Goal: Transaction & Acquisition: Purchase product/service

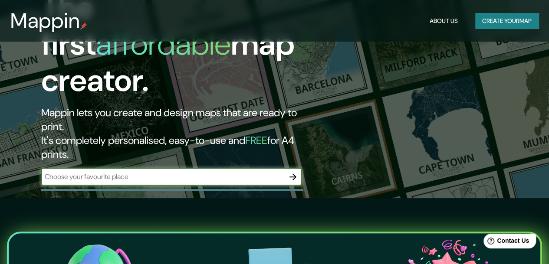
scroll to position [65, 0]
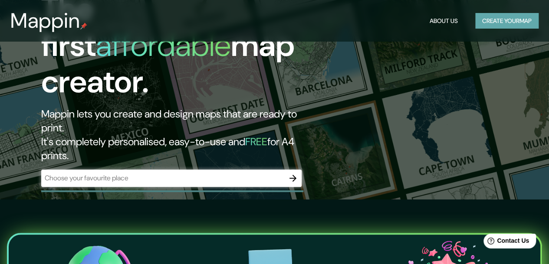
click at [270, 15] on button "Create your map" at bounding box center [506, 21] width 63 height 16
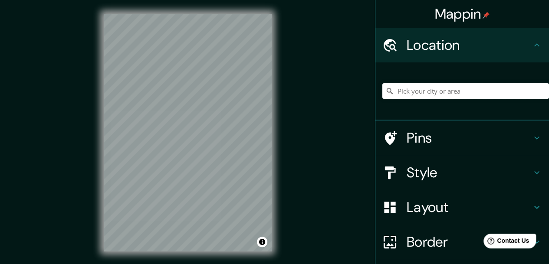
click at [270, 85] on input "Pick your city or area" at bounding box center [465, 91] width 167 height 16
type input "Bajang, 66183, [PERSON_NAME], Blitar, [GEOGRAPHIC_DATA], [GEOGRAPHIC_DATA]"
click at [270, 92] on icon "Clear" at bounding box center [541, 91] width 5 height 5
click at [270, 92] on input "[GEOGRAPHIC_DATA], [GEOGRAPHIC_DATA]" at bounding box center [465, 91] width 167 height 16
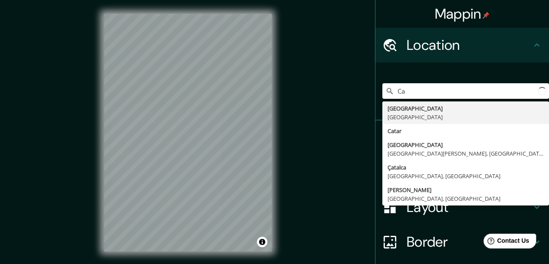
type input "C"
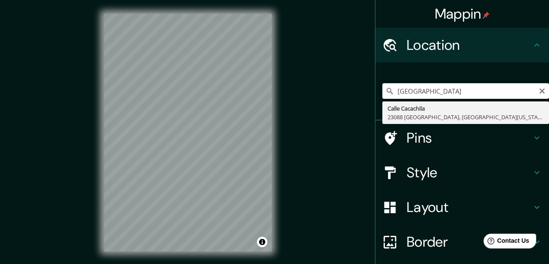
type input "[GEOGRAPHIC_DATA], [GEOGRAPHIC_DATA], [GEOGRAPHIC_DATA][US_STATE], [GEOGRAPHIC_…"
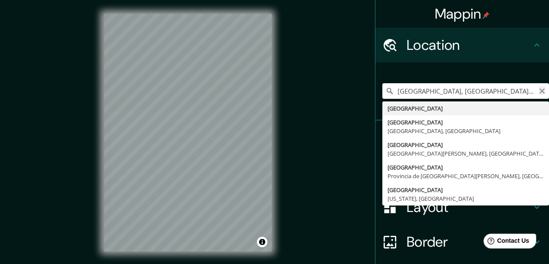
click at [270, 90] on icon "Clear" at bounding box center [541, 91] width 7 height 7
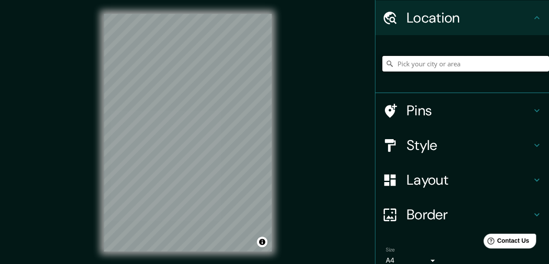
scroll to position [37, 0]
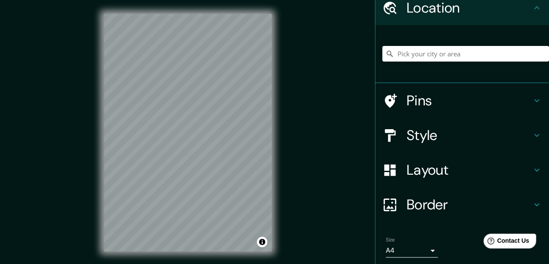
click at [270, 106] on div "Pins" at bounding box center [462, 100] width 174 height 35
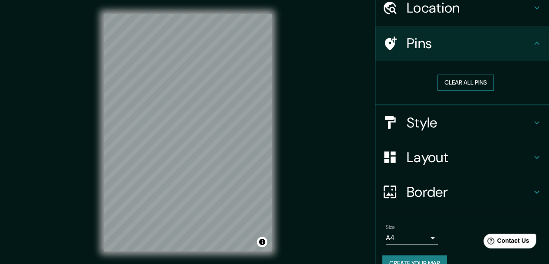
click at [270, 82] on button "Clear all pins" at bounding box center [465, 83] width 56 height 16
click at [270, 46] on icon at bounding box center [537, 43] width 10 height 10
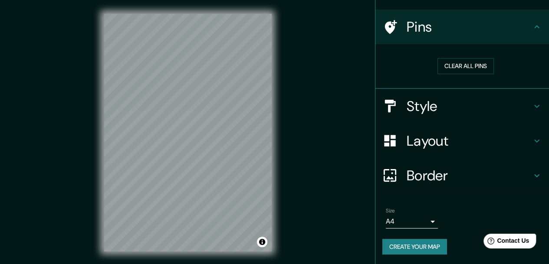
scroll to position [15, 0]
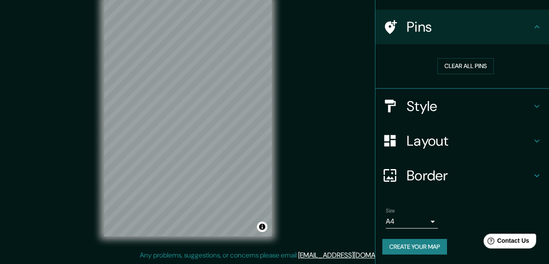
click at [270, 224] on body "Mappin Location [GEOGRAPHIC_DATA] [GEOGRAPHIC_DATA] [GEOGRAPHIC_DATA], [GEOGRAP…" at bounding box center [274, 117] width 549 height 264
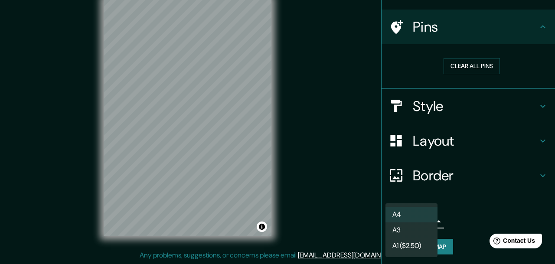
click at [270, 193] on div at bounding box center [277, 132] width 555 height 264
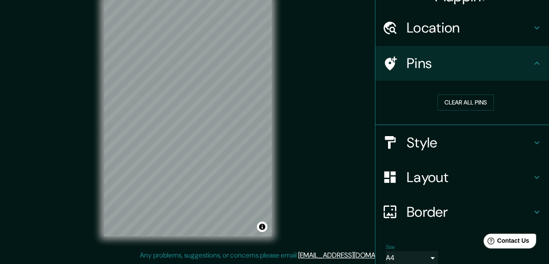
scroll to position [0, 0]
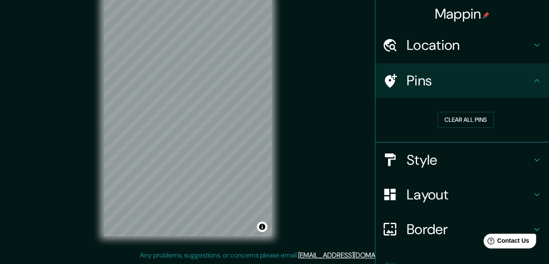
click at [270, 44] on icon at bounding box center [537, 45] width 10 height 10
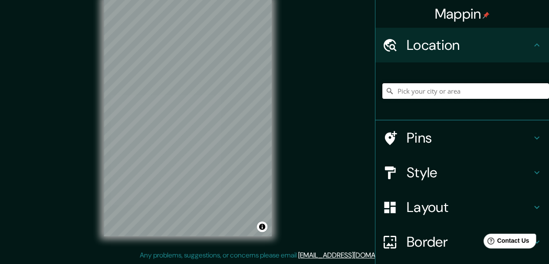
click at [270, 89] on input "Pick your city or area" at bounding box center [465, 91] width 167 height 16
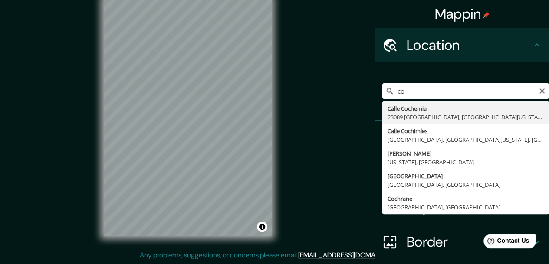
type input "c"
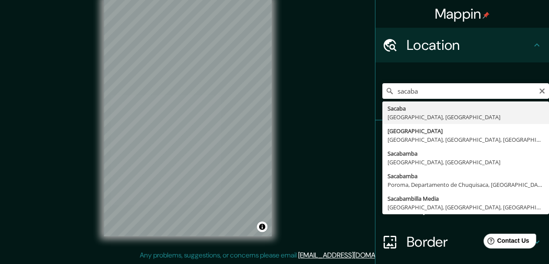
type input "Sacaba, [GEOGRAPHIC_DATA], [GEOGRAPHIC_DATA]"
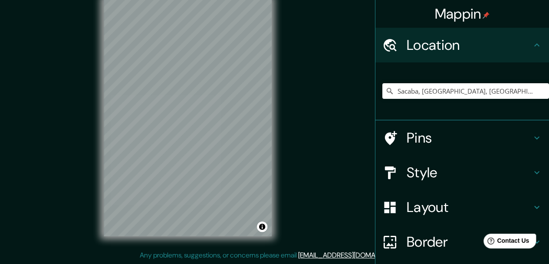
click at [70, 39] on div "Mappin Location [GEOGRAPHIC_DATA], [GEOGRAPHIC_DATA], [GEOGRAPHIC_DATA] Pins St…" at bounding box center [274, 124] width 549 height 279
drag, startPoint x: 73, startPoint y: 23, endPoint x: 76, endPoint y: 31, distance: 8.0
click at [76, 31] on div "Mappin Location [GEOGRAPHIC_DATA], [GEOGRAPHIC_DATA], [GEOGRAPHIC_DATA] Pins St…" at bounding box center [274, 124] width 549 height 279
click at [270, 172] on h4 "Style" at bounding box center [469, 172] width 125 height 17
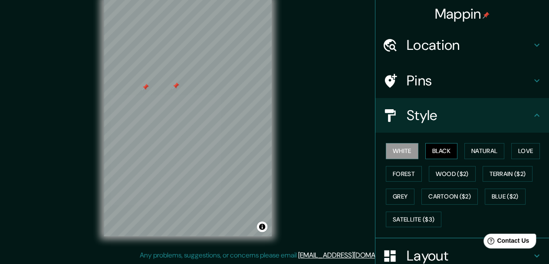
click at [270, 147] on button "Black" at bounding box center [441, 151] width 33 height 16
click at [270, 153] on button "Natural" at bounding box center [484, 151] width 40 height 16
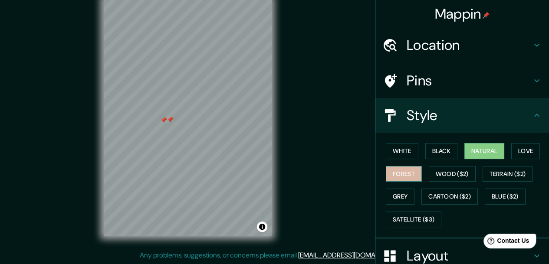
click at [270, 177] on button "Forest" at bounding box center [404, 174] width 36 height 16
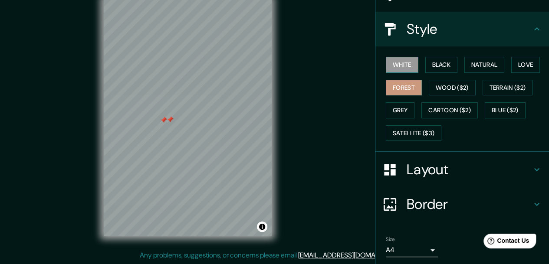
scroll to position [87, 0]
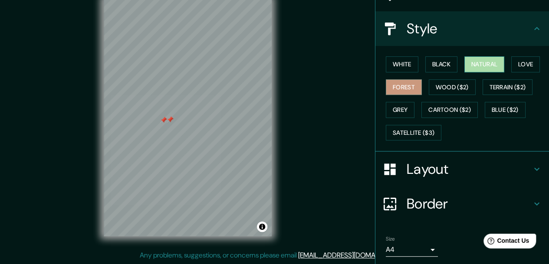
click at [270, 59] on button "Natural" at bounding box center [484, 64] width 40 height 16
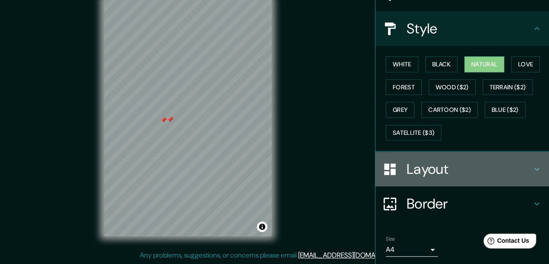
click at [270, 166] on h4 "Layout" at bounding box center [469, 169] width 125 height 17
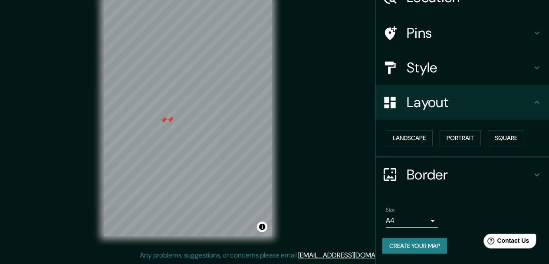
scroll to position [47, 0]
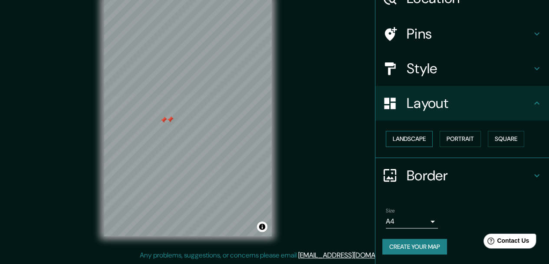
click at [270, 138] on button "Landscape" at bounding box center [409, 139] width 47 height 16
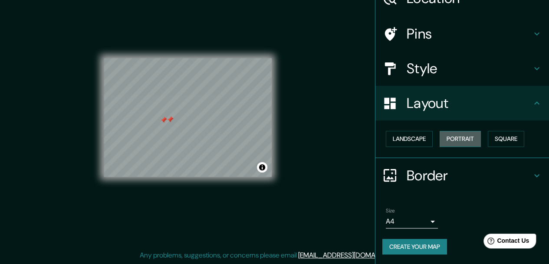
click at [270, 136] on button "Portrait" at bounding box center [460, 139] width 41 height 16
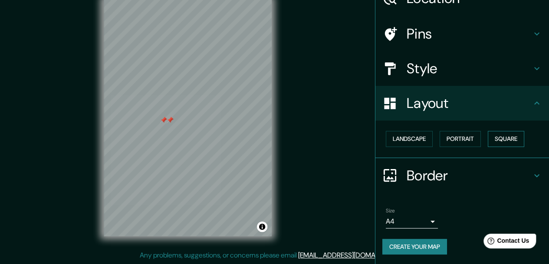
click at [270, 134] on button "Square" at bounding box center [506, 139] width 36 height 16
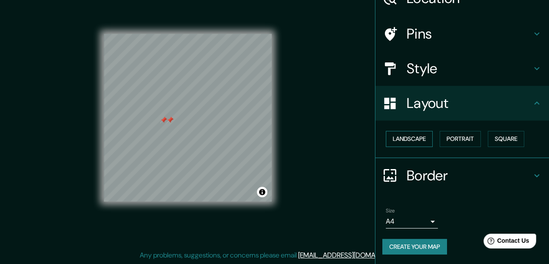
click at [270, 140] on button "Landscape" at bounding box center [409, 139] width 47 height 16
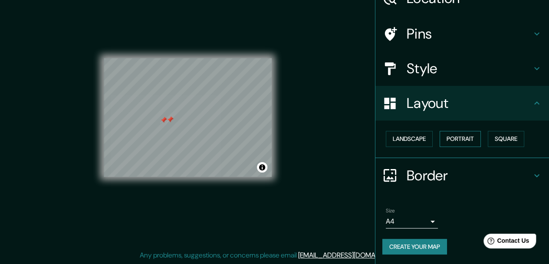
click at [270, 145] on button "Portrait" at bounding box center [460, 139] width 41 height 16
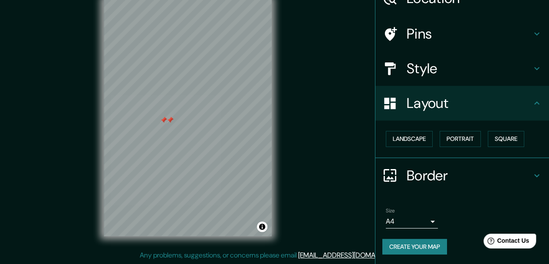
click at [270, 171] on h4 "Border" at bounding box center [469, 175] width 125 height 17
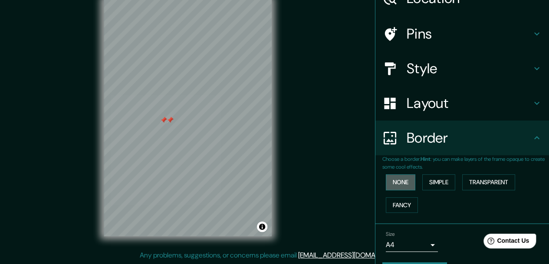
click at [270, 185] on button "None" at bounding box center [401, 182] width 30 height 16
click at [270, 182] on button "Simple" at bounding box center [438, 182] width 33 height 16
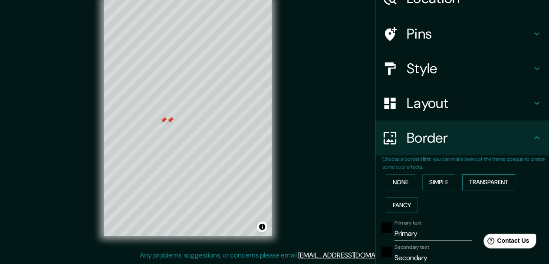
click at [270, 174] on button "Transparent" at bounding box center [488, 182] width 53 height 16
type input "186"
type input "31"
click at [270, 206] on button "Fancy" at bounding box center [402, 205] width 32 height 16
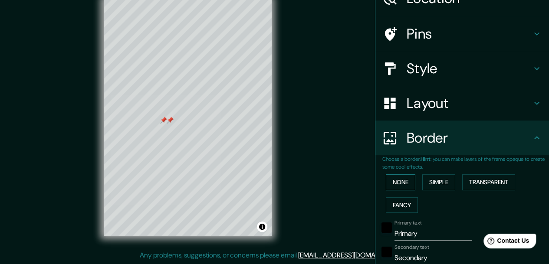
click at [270, 187] on button "None" at bounding box center [401, 182] width 30 height 16
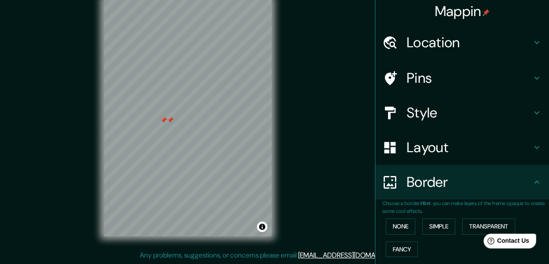
scroll to position [0, 0]
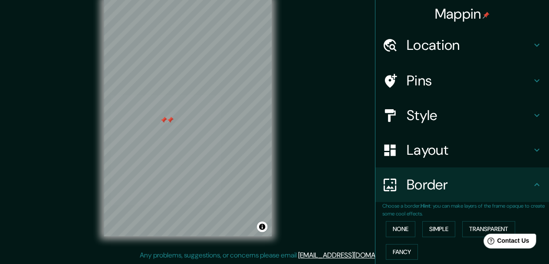
click at [270, 87] on h4 "Pins" at bounding box center [469, 80] width 125 height 17
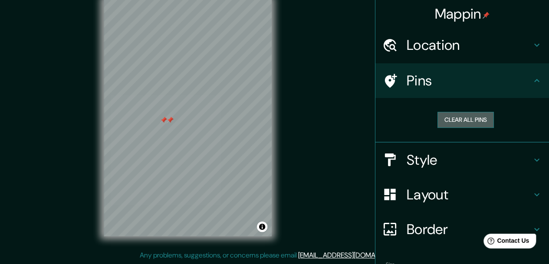
click at [270, 120] on button "Clear all pins" at bounding box center [465, 120] width 56 height 16
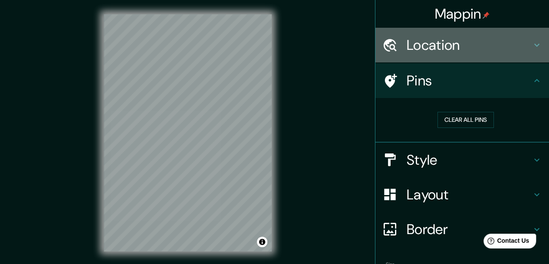
click at [270, 41] on h4 "Location" at bounding box center [469, 44] width 125 height 17
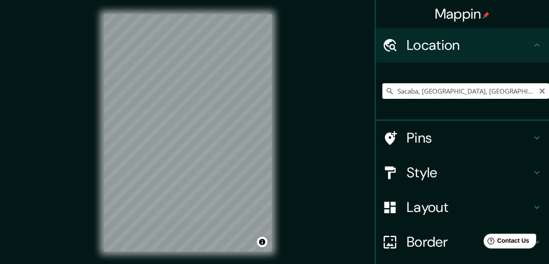
click at [270, 92] on input "Sacaba, [GEOGRAPHIC_DATA], [GEOGRAPHIC_DATA]" at bounding box center [465, 91] width 167 height 16
click at [270, 92] on icon "Clear" at bounding box center [541, 91] width 7 height 7
drag, startPoint x: 467, startPoint y: 85, endPoint x: 479, endPoint y: 88, distance: 12.5
click at [270, 88] on input "Pick your city or area" at bounding box center [465, 91] width 167 height 16
click at [270, 93] on input "Pick your city or area" at bounding box center [465, 91] width 167 height 16
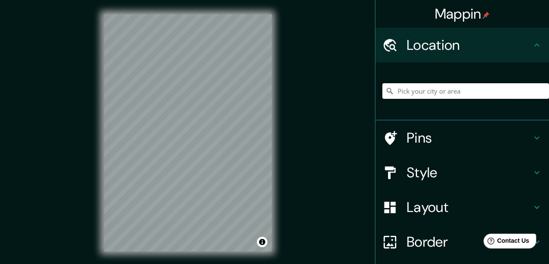
click at [270, 91] on input "Pick your city or area" at bounding box center [465, 91] width 167 height 16
paste input "[GEOGRAPHIC_DATA]"
type input "Sur, [GEOGRAPHIC_DATA], [GEOGRAPHIC_DATA] 1390000, [GEOGRAPHIC_DATA]"
click at [270, 92] on icon "Clear" at bounding box center [541, 91] width 5 height 5
click at [270, 85] on input "Pick your city or area" at bounding box center [465, 91] width 167 height 16
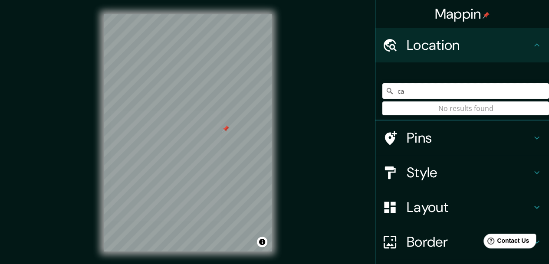
type input "c"
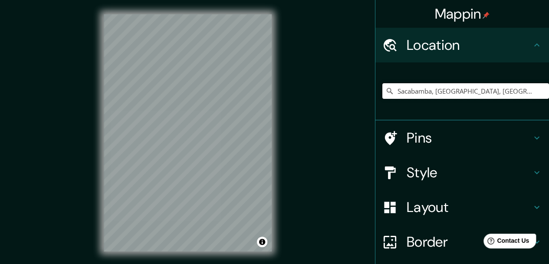
type input "Sacabamba, [GEOGRAPHIC_DATA], [GEOGRAPHIC_DATA]"
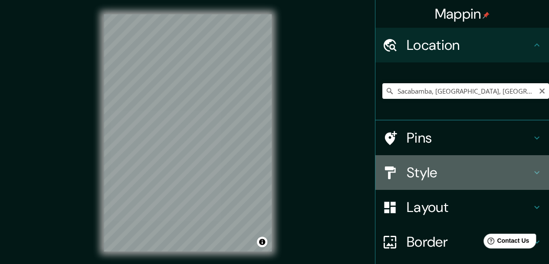
click at [270, 173] on h4 "Style" at bounding box center [469, 172] width 125 height 17
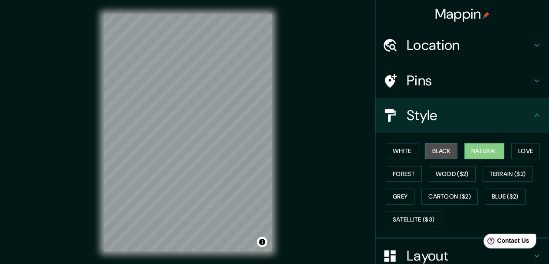
click at [270, 151] on button "Black" at bounding box center [441, 151] width 33 height 16
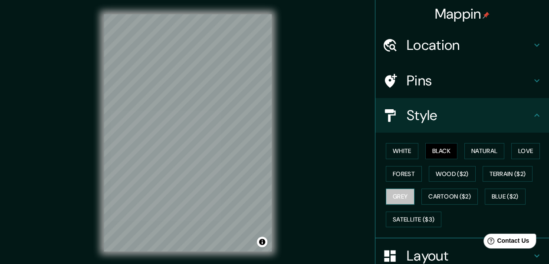
click at [270, 197] on button "Grey" at bounding box center [400, 197] width 29 height 16
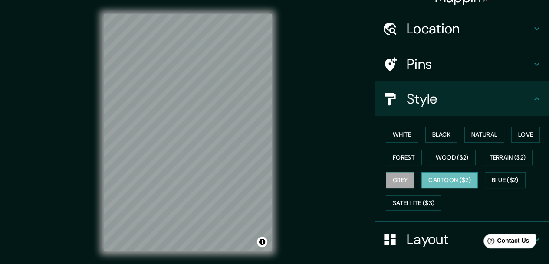
scroll to position [43, 0]
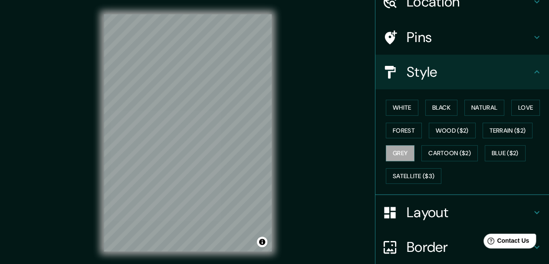
click at [270, 164] on div "White Black Natural Love Forest Wood ($2) Terrain ($2) Grey Cartoon ($2) Blue (…" at bounding box center [465, 141] width 167 height 91
click at [270, 150] on button "Cartoon ($2)" at bounding box center [449, 153] width 56 height 16
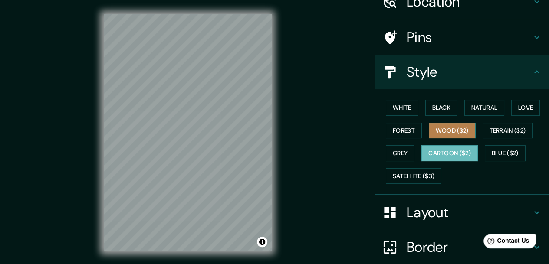
click at [270, 135] on button "Wood ($2)" at bounding box center [452, 131] width 47 height 16
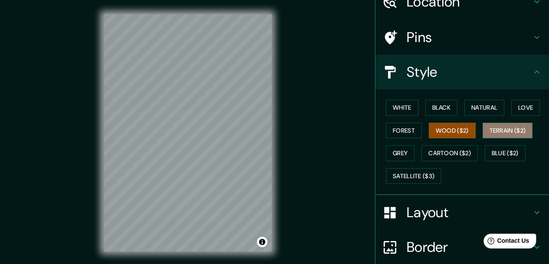
click at [270, 131] on button "Terrain ($2)" at bounding box center [507, 131] width 50 height 16
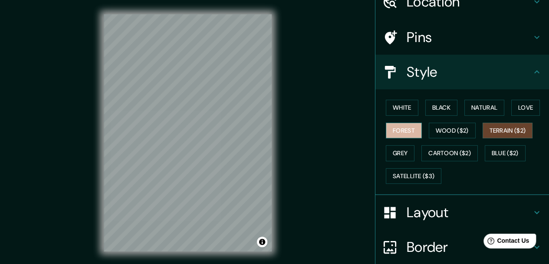
click at [270, 127] on button "Forest" at bounding box center [404, 131] width 36 height 16
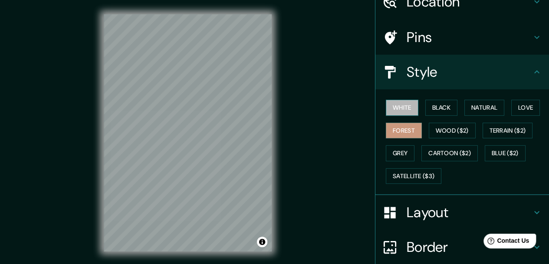
click at [270, 109] on button "White" at bounding box center [402, 108] width 33 height 16
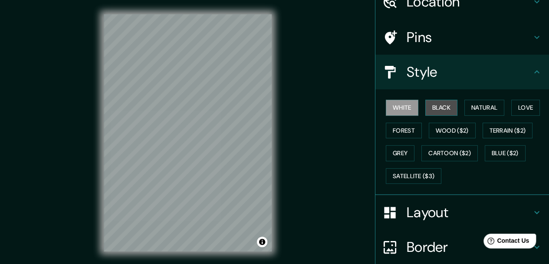
click at [270, 101] on button "Black" at bounding box center [441, 108] width 33 height 16
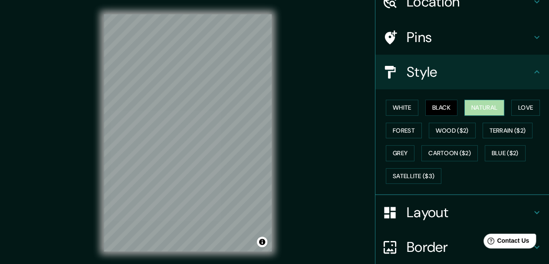
click at [270, 106] on button "Natural" at bounding box center [484, 108] width 40 height 16
click at [270, 103] on button "White" at bounding box center [402, 108] width 33 height 16
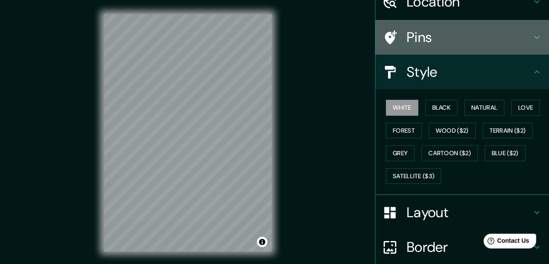
click at [270, 38] on h4 "Pins" at bounding box center [469, 37] width 125 height 17
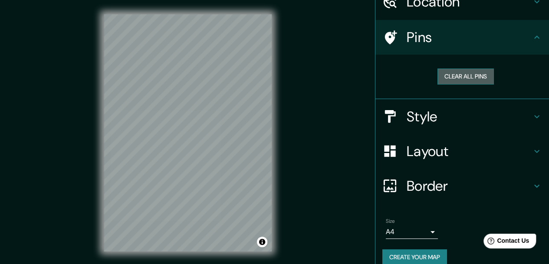
click at [270, 74] on button "Clear all pins" at bounding box center [465, 77] width 56 height 16
click at [270, 237] on body "Mappin Location [GEOGRAPHIC_DATA], [GEOGRAPHIC_DATA], [GEOGRAPHIC_DATA] Pins Cl…" at bounding box center [274, 132] width 549 height 264
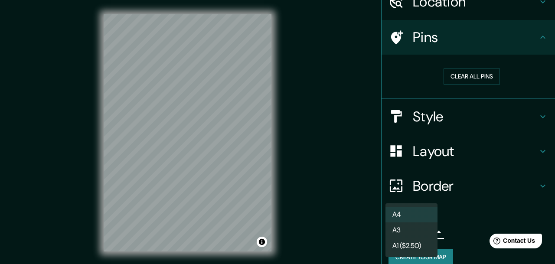
click at [270, 237] on li "A3" at bounding box center [412, 231] width 52 height 16
type input "a4"
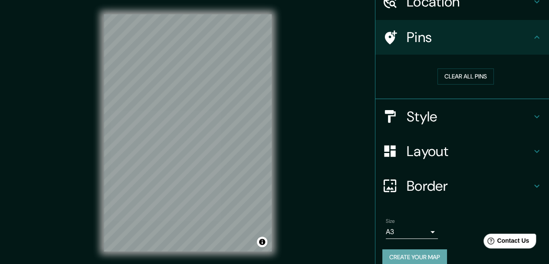
click at [270, 256] on button "Create your map" at bounding box center [414, 257] width 65 height 16
drag, startPoint x: 425, startPoint y: 256, endPoint x: 493, endPoint y: 197, distance: 90.1
click at [270, 197] on ul "Location [GEOGRAPHIC_DATA], [GEOGRAPHIC_DATA], [GEOGRAPHIC_DATA] Pins Clear all…" at bounding box center [462, 129] width 174 height 291
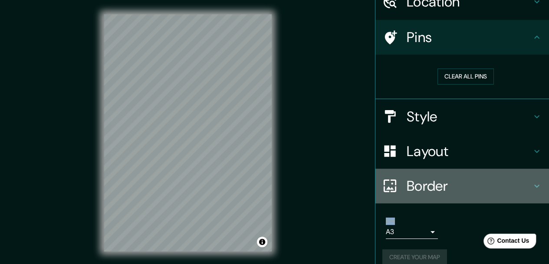
click at [270, 190] on h4 "Border" at bounding box center [469, 185] width 125 height 17
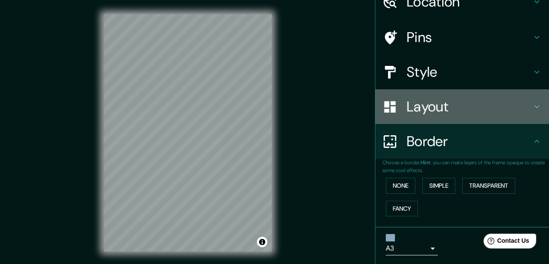
click at [270, 115] on h4 "Layout" at bounding box center [469, 106] width 125 height 17
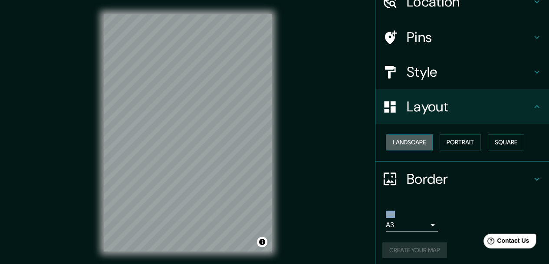
click at [270, 141] on button "Landscape" at bounding box center [409, 143] width 47 height 16
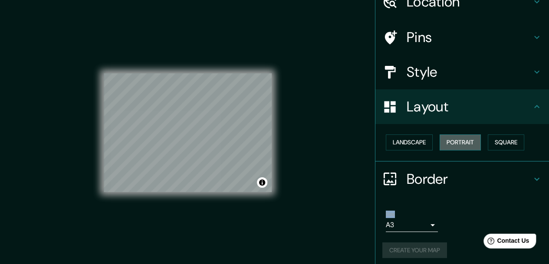
click at [270, 145] on button "Portrait" at bounding box center [460, 143] width 41 height 16
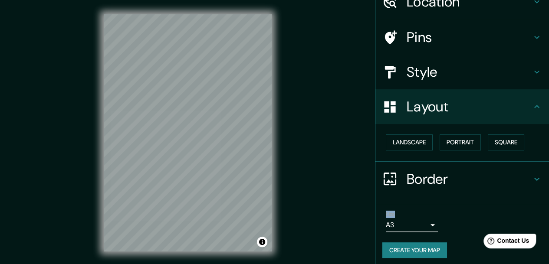
scroll to position [0, 0]
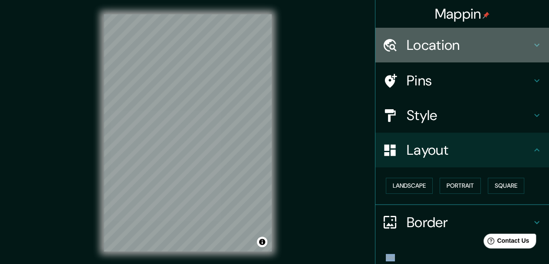
click at [270, 38] on h4 "Location" at bounding box center [469, 44] width 125 height 17
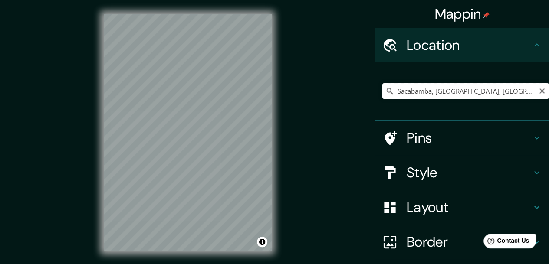
click at [270, 85] on input "Sacabamba, [GEOGRAPHIC_DATA], [GEOGRAPHIC_DATA]" at bounding box center [465, 91] width 167 height 16
click at [270, 88] on input "Sacabamba, [GEOGRAPHIC_DATA], [GEOGRAPHIC_DATA]" at bounding box center [465, 91] width 167 height 16
click at [270, 87] on input "Sacabamba, [GEOGRAPHIC_DATA], [GEOGRAPHIC_DATA]" at bounding box center [465, 91] width 167 height 16
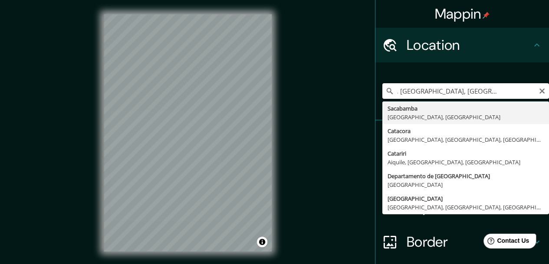
scroll to position [0, 38]
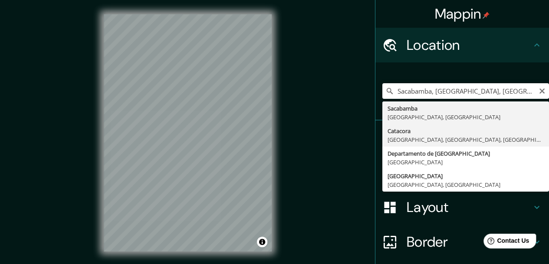
type input "Catacora, [GEOGRAPHIC_DATA], [GEOGRAPHIC_DATA], [GEOGRAPHIC_DATA]"
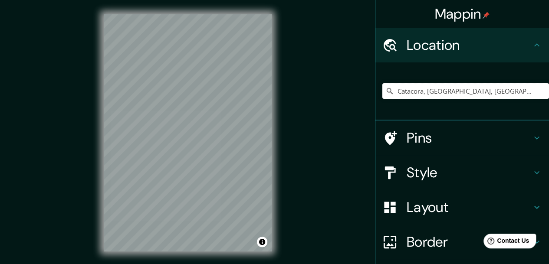
scroll to position [0, 0]
click at [270, 175] on h4 "Style" at bounding box center [469, 172] width 125 height 17
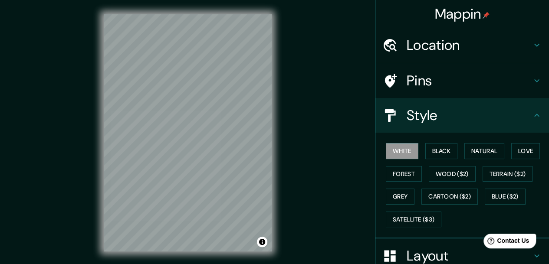
click at [270, 142] on div "White Black Natural Love Forest Wood ($2) Terrain ($2) Grey Cartoon ($2) Blue (…" at bounding box center [465, 185] width 167 height 91
click at [270, 151] on button "Black" at bounding box center [441, 151] width 33 height 16
click at [270, 48] on h4 "Location" at bounding box center [469, 44] width 125 height 17
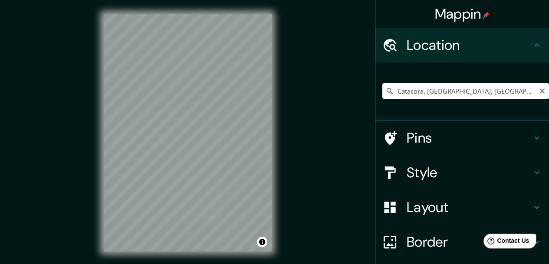
click at [270, 92] on input "Catacora, [GEOGRAPHIC_DATA], [GEOGRAPHIC_DATA], [GEOGRAPHIC_DATA]" at bounding box center [465, 91] width 167 height 16
click at [270, 91] on icon "Clear" at bounding box center [541, 91] width 5 height 5
click at [270, 90] on input "Pick your city or area" at bounding box center [465, 91] width 167 height 16
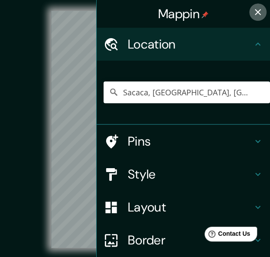
click at [252, 17] on button "button" at bounding box center [257, 11] width 17 height 17
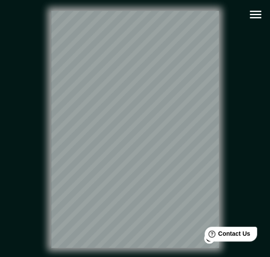
click at [249, 12] on icon "button" at bounding box center [255, 14] width 15 height 15
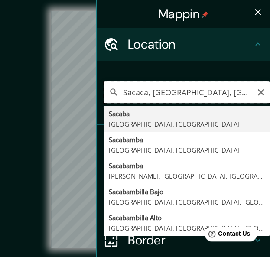
click at [206, 93] on input "Sacaca, [GEOGRAPHIC_DATA], [GEOGRAPHIC_DATA]" at bounding box center [187, 93] width 167 height 22
type input "Sacaba, [GEOGRAPHIC_DATA], [GEOGRAPHIC_DATA]"
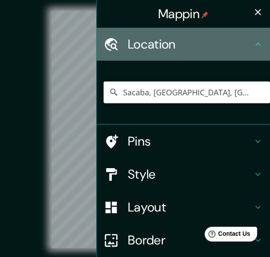
click at [253, 43] on icon at bounding box center [258, 44] width 10 height 10
click at [253, 45] on icon at bounding box center [258, 44] width 10 height 10
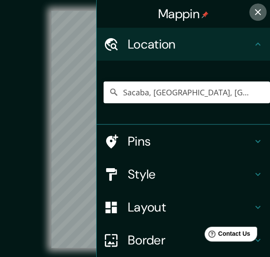
click at [258, 10] on button "button" at bounding box center [257, 11] width 17 height 17
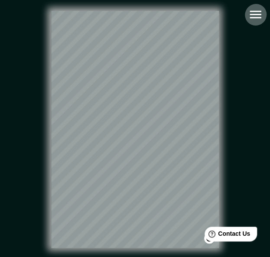
click at [257, 25] on button "button" at bounding box center [256, 14] width 22 height 22
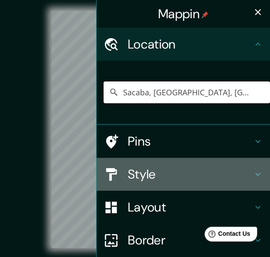
click at [188, 184] on div "Style" at bounding box center [184, 174] width 174 height 33
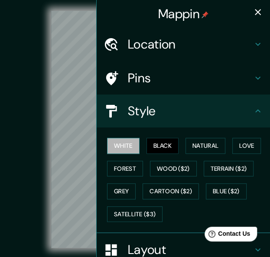
click at [121, 149] on button "White" at bounding box center [123, 146] width 33 height 16
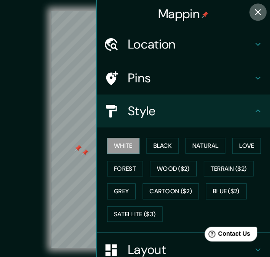
drag, startPoint x: 250, startPoint y: 11, endPoint x: 239, endPoint y: 22, distance: 15.7
click at [253, 11] on icon "button" at bounding box center [258, 12] width 10 height 10
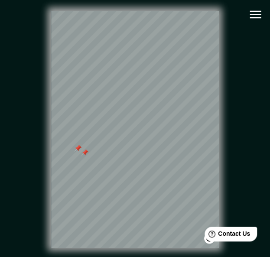
click at [88, 155] on div at bounding box center [85, 152] width 7 height 7
click at [253, 13] on icon "button" at bounding box center [255, 14] width 15 height 15
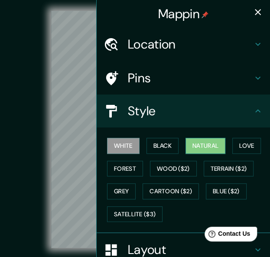
click at [199, 150] on button "Natural" at bounding box center [206, 146] width 40 height 16
click at [210, 145] on button "Natural" at bounding box center [206, 146] width 40 height 16
click at [255, 13] on icon "button" at bounding box center [258, 12] width 6 height 6
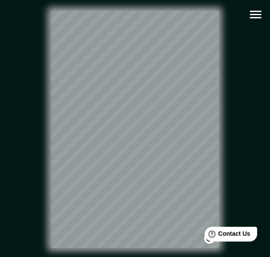
click at [249, 62] on div "© Mapbox © OpenStreetMap Improve this map" at bounding box center [134, 130] width 243 height 232
drag, startPoint x: 253, startPoint y: 85, endPoint x: 266, endPoint y: 113, distance: 30.5
click at [266, 113] on div "© Mapbox © OpenStreetMap Improve this map" at bounding box center [135, 129] width 271 height 259
click at [226, 232] on span "Contact Us" at bounding box center [234, 233] width 33 height 7
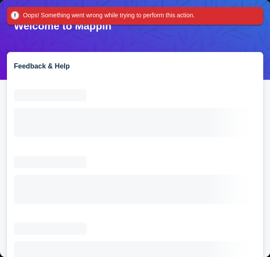
click at [144, 14] on div "Oops! Something went wrong while trying to perform this action." at bounding box center [109, 15] width 172 height 11
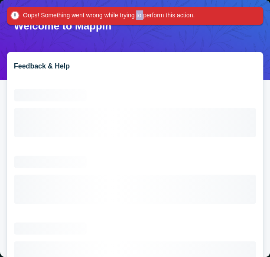
click at [141, 13] on div "Oops! Something went wrong while trying to perform this action." at bounding box center [109, 15] width 172 height 11
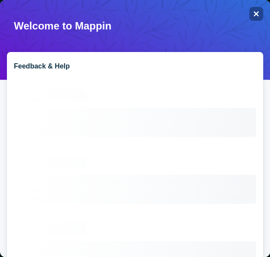
click at [126, 53] on div at bounding box center [135, 57] width 243 height 10
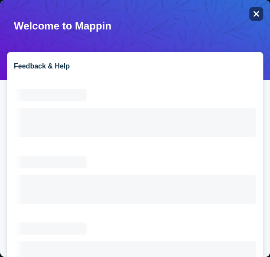
click at [253, 13] on icon "Close" at bounding box center [256, 13] width 7 height 7
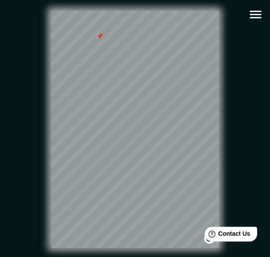
click at [249, 9] on icon "button" at bounding box center [255, 14] width 15 height 15
